Goal: Use online tool/utility: Utilize a website feature to perform a specific function

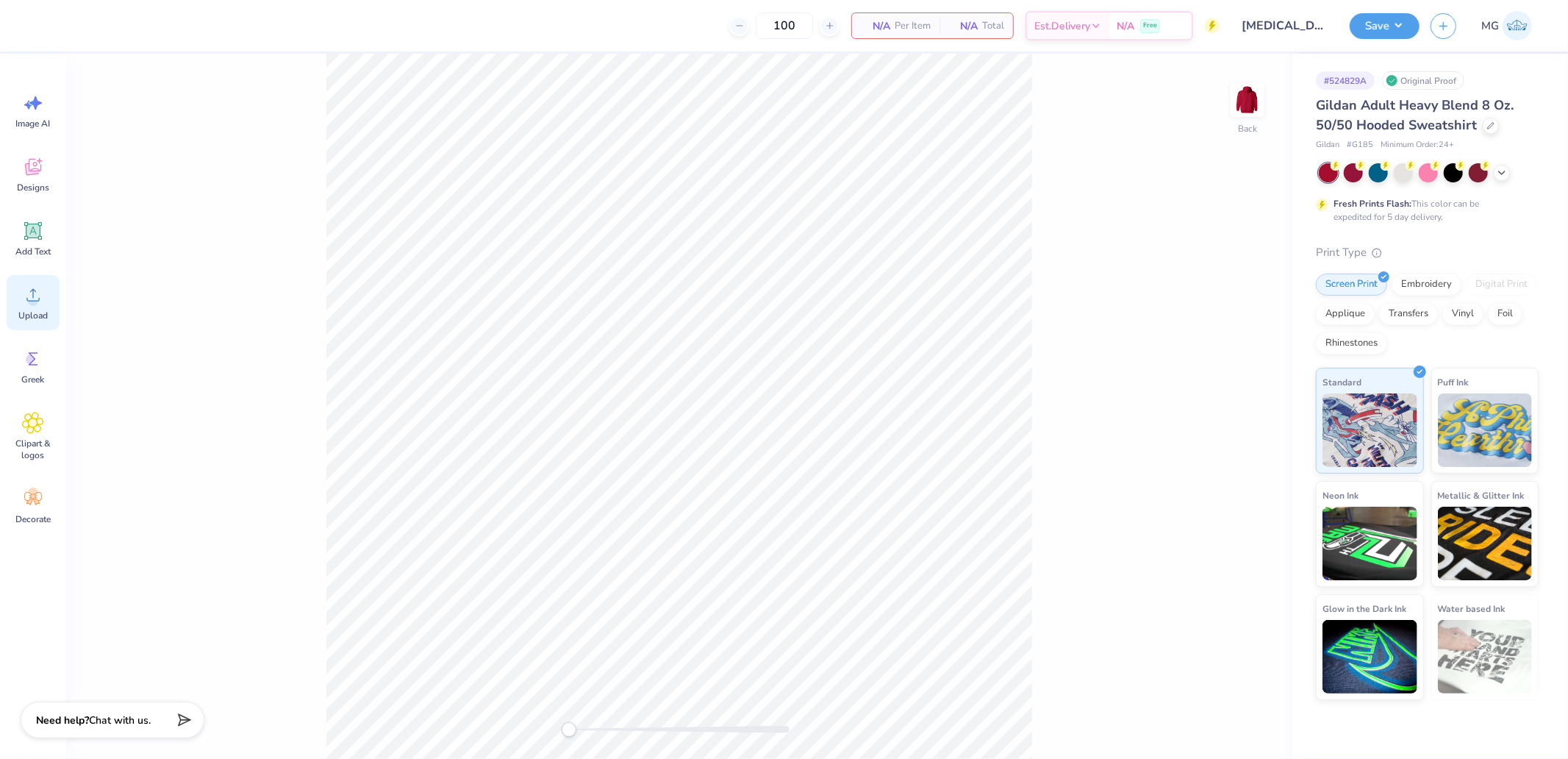
click at [44, 302] on div "Upload" at bounding box center [32, 303] width 53 height 55
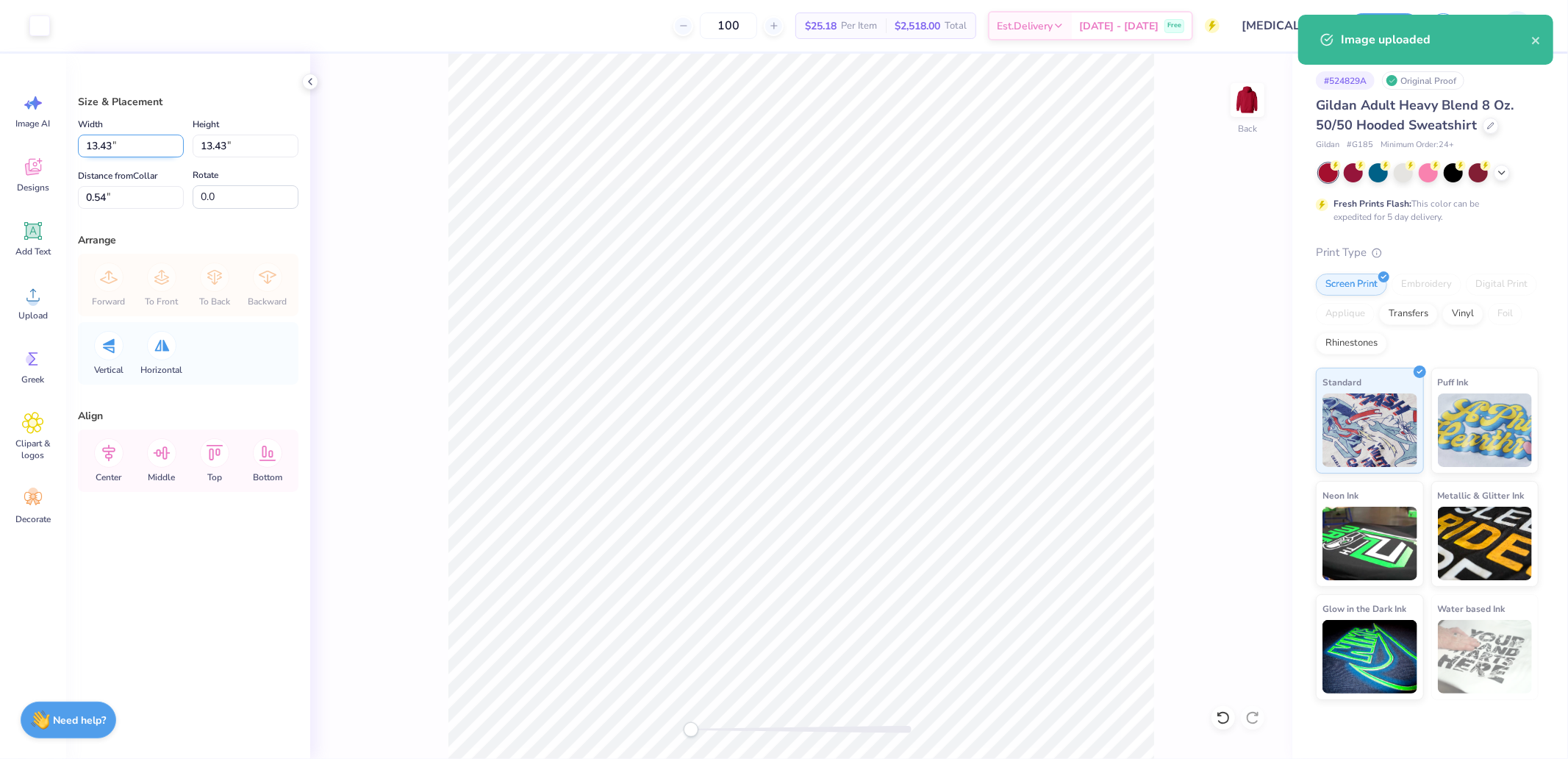
click at [134, 145] on input "13.43" at bounding box center [131, 146] width 106 height 23
type input "3.50"
click at [117, 190] on input "5.50" at bounding box center [131, 198] width 106 height 23
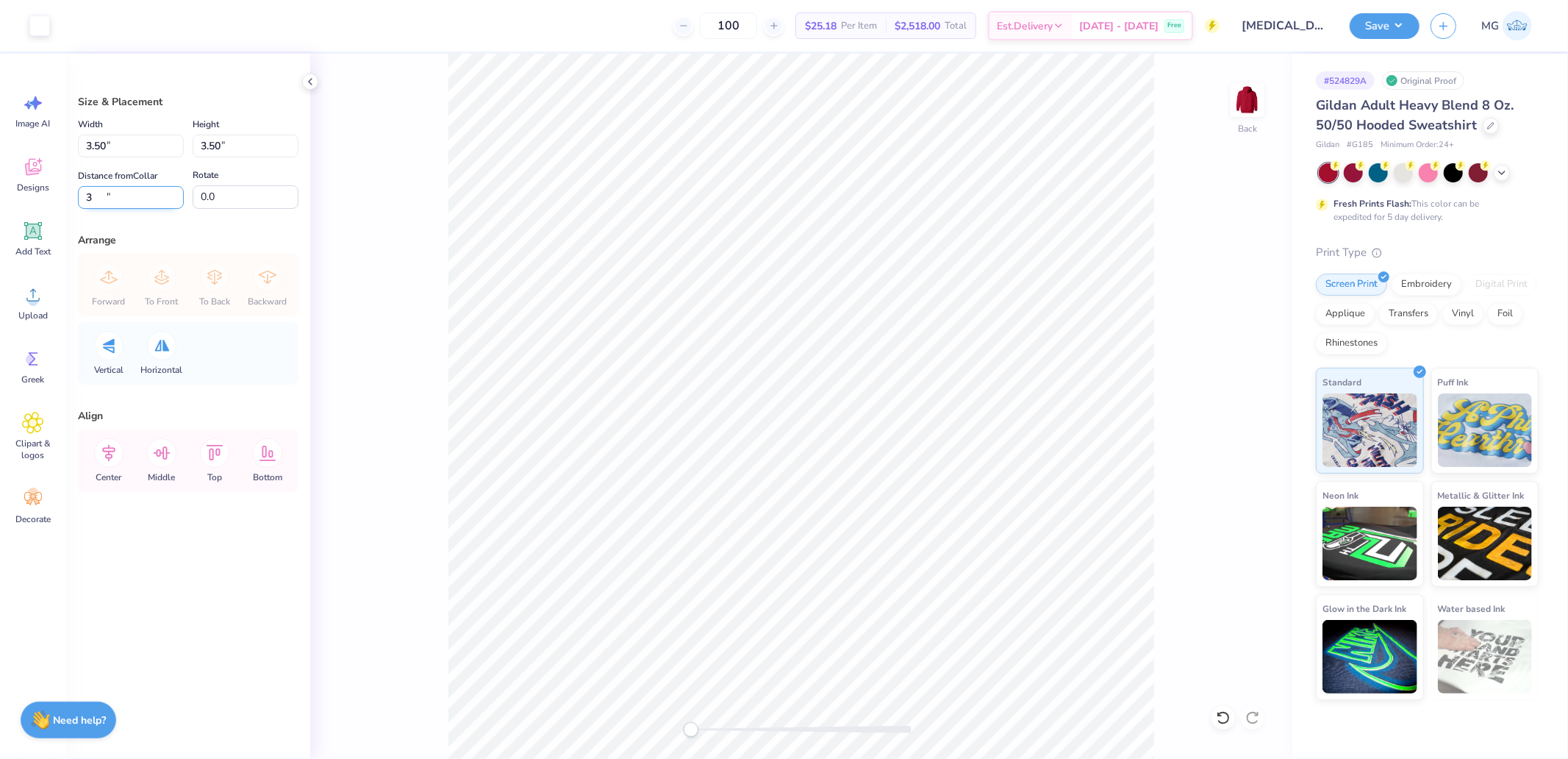
type input "3"
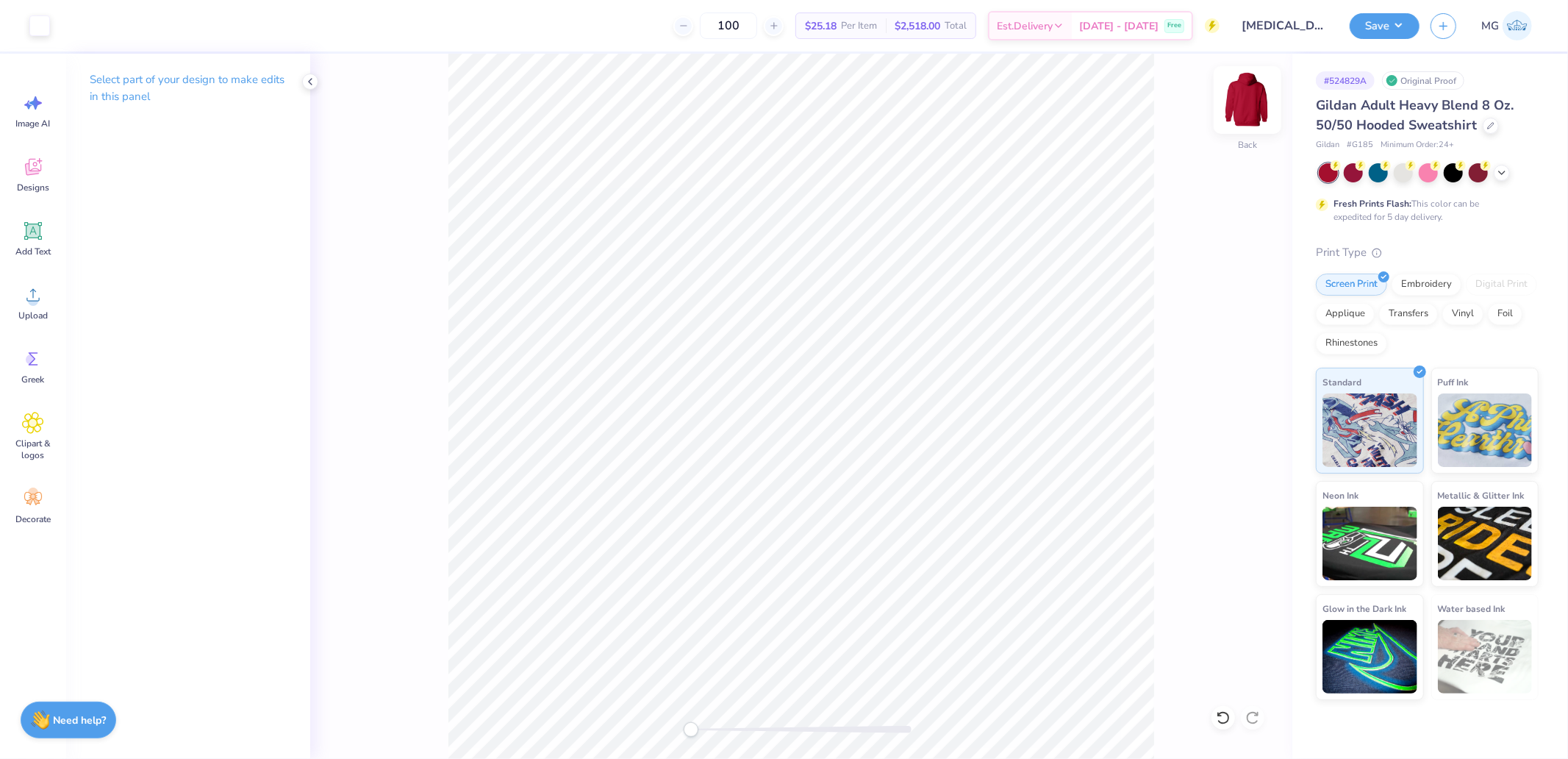
click at [1237, 106] on img at bounding box center [1248, 100] width 59 height 59
click at [5, 307] on div "Image AI Designs Add Text Upload Greek Clipart & logos Decorate" at bounding box center [32, 406] width 66 height 705
click at [15, 307] on div "Upload" at bounding box center [32, 303] width 53 height 55
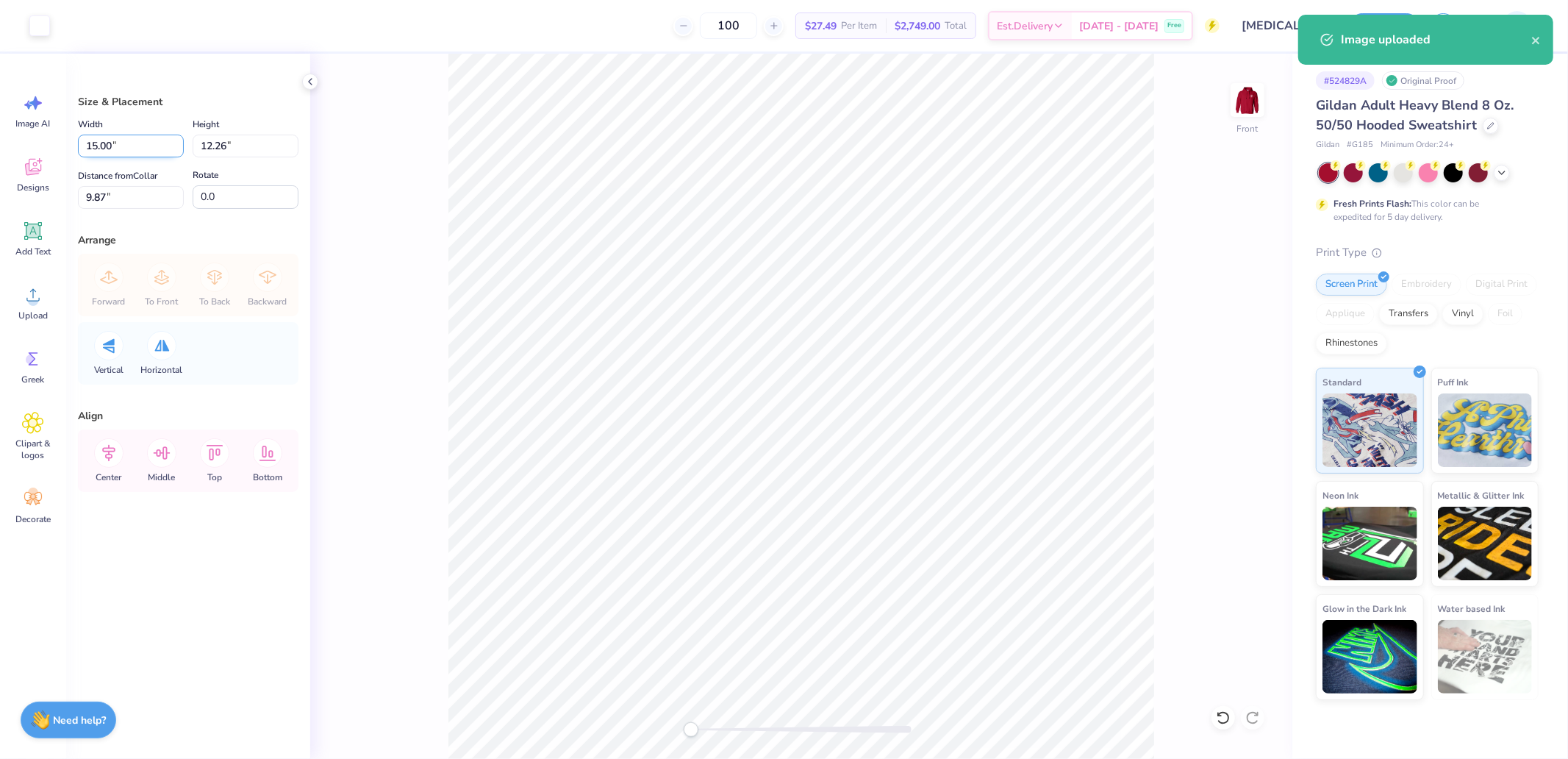
click at [131, 141] on input "15.00" at bounding box center [131, 146] width 106 height 23
type input "12.50"
type input "10.22"
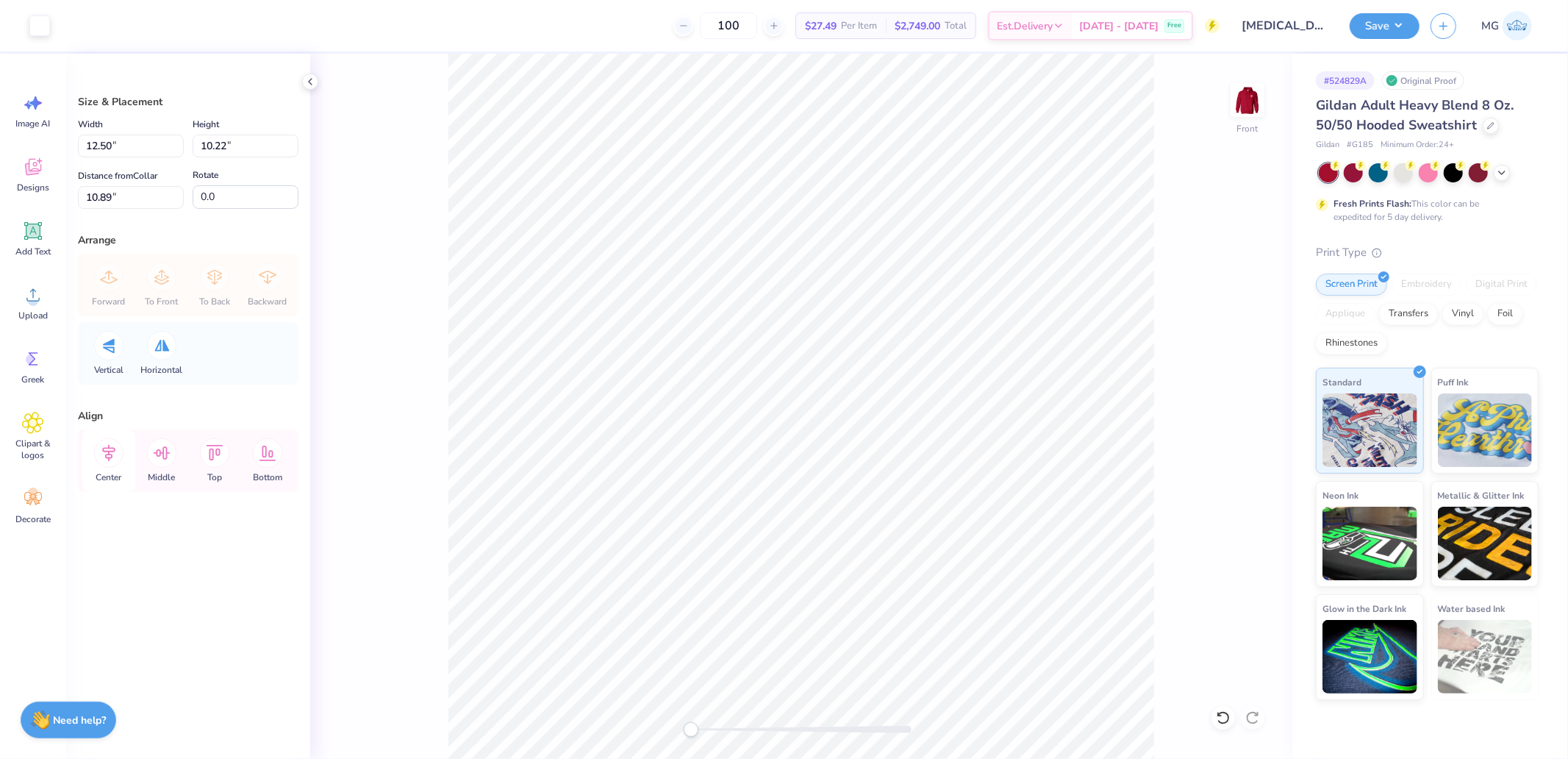
click at [125, 453] on div "Center" at bounding box center [108, 460] width 53 height 62
click at [127, 202] on input "10.89" at bounding box center [131, 198] width 106 height 23
type input "6"
click at [101, 450] on icon at bounding box center [109, 453] width 30 height 30
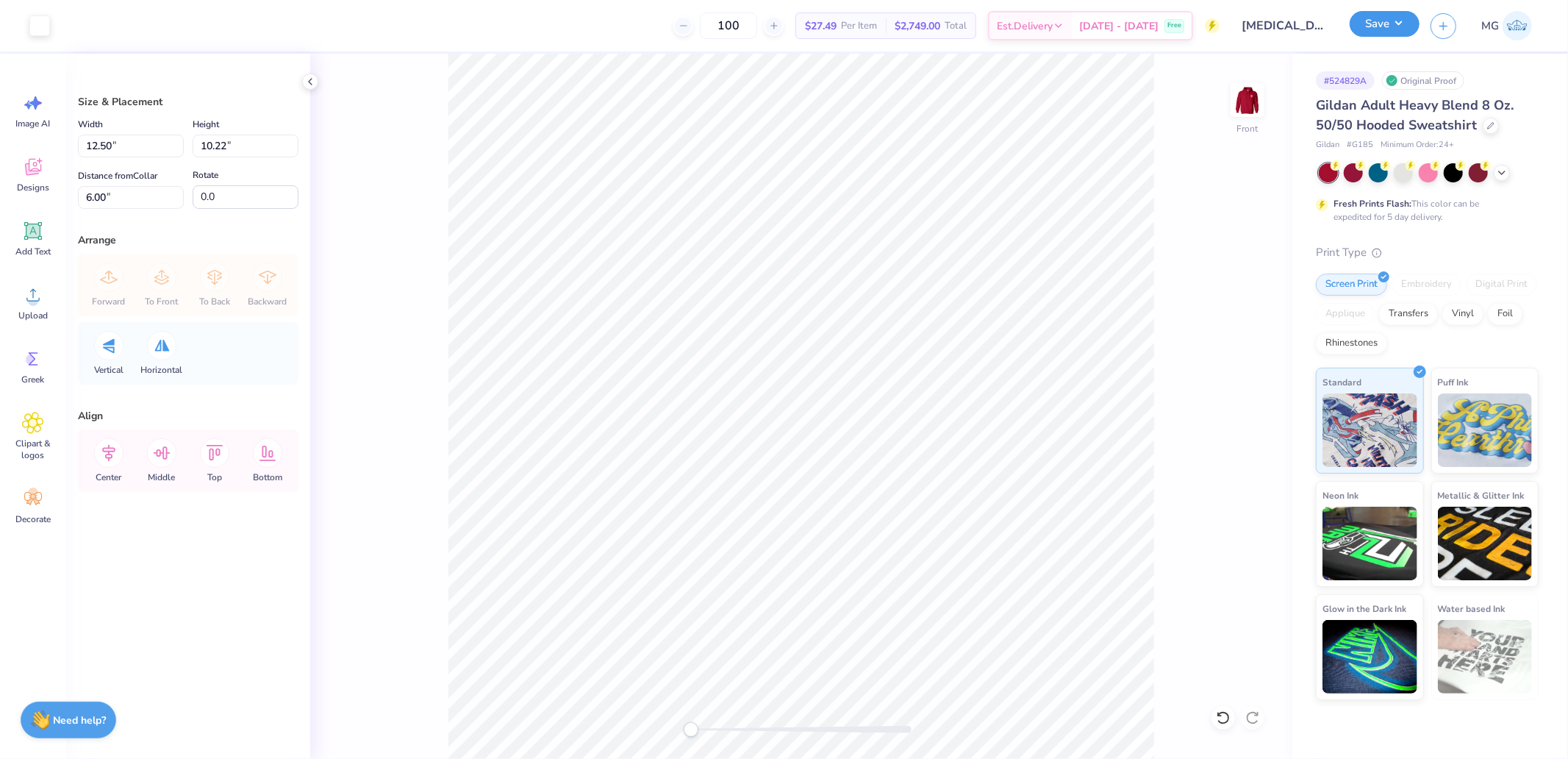
click at [1388, 13] on button "Save" at bounding box center [1385, 24] width 70 height 26
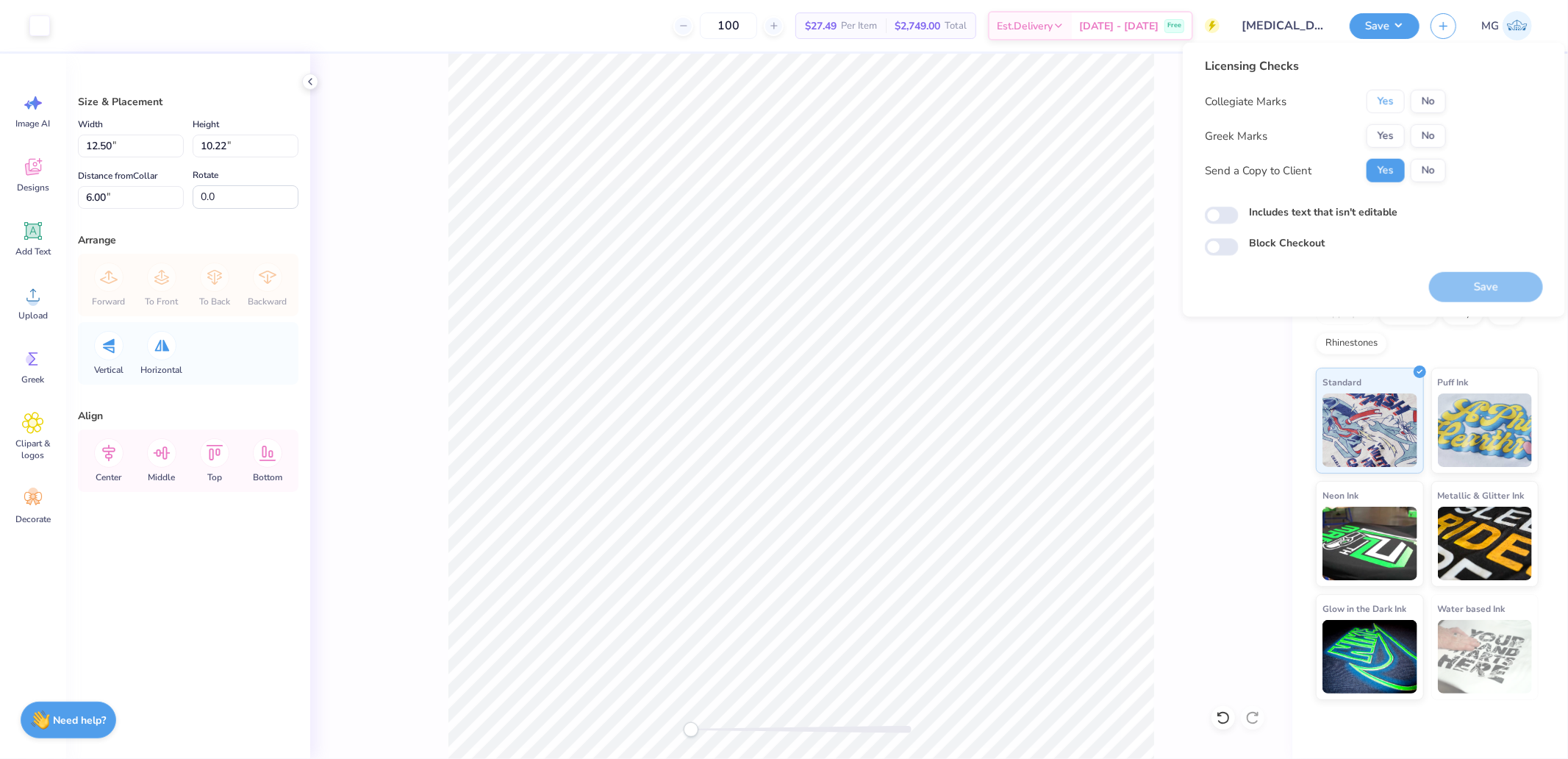
drag, startPoint x: 1378, startPoint y: 107, endPoint x: 1405, endPoint y: 120, distance: 30.0
click at [1390, 113] on button "Yes" at bounding box center [1386, 101] width 38 height 24
click at [1425, 134] on button "No" at bounding box center [1429, 136] width 35 height 24
click at [1430, 106] on button "No" at bounding box center [1429, 101] width 35 height 24
click at [1392, 133] on button "Yes" at bounding box center [1386, 136] width 38 height 24
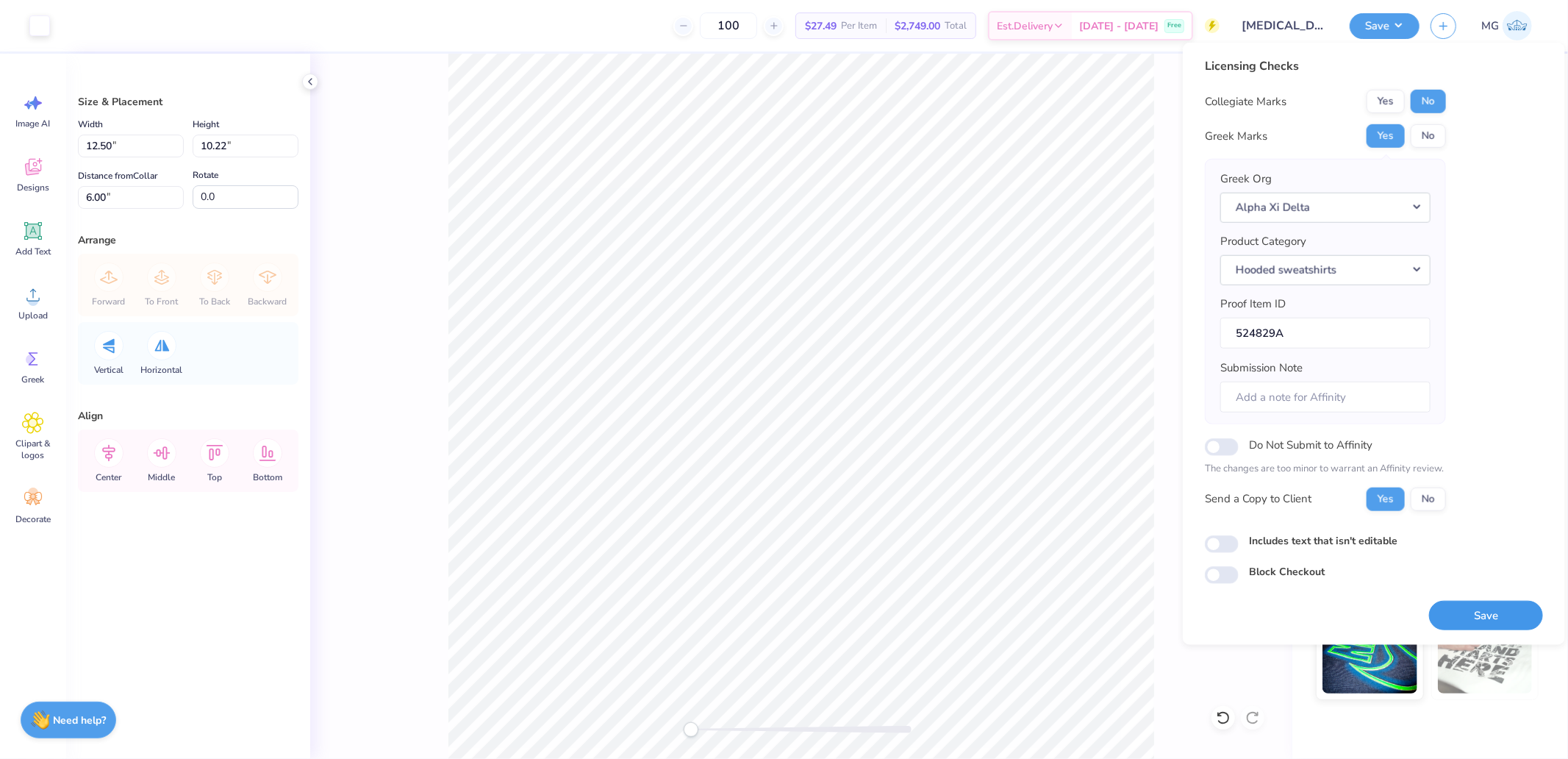
click at [1473, 626] on button "Save" at bounding box center [1486, 615] width 114 height 31
